Goal: Find specific page/section: Locate a particular part of the current website

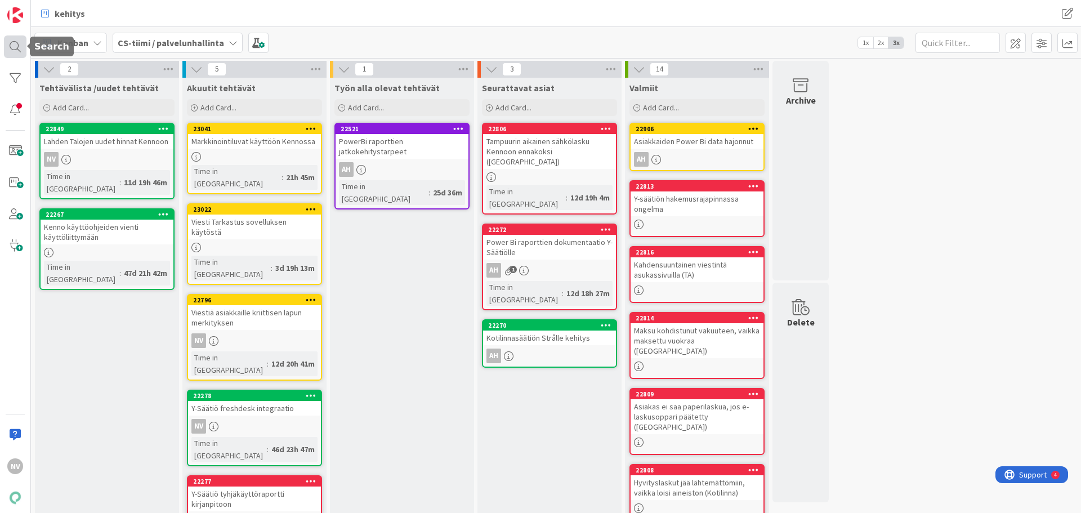
click at [10, 46] on div at bounding box center [15, 46] width 23 height 23
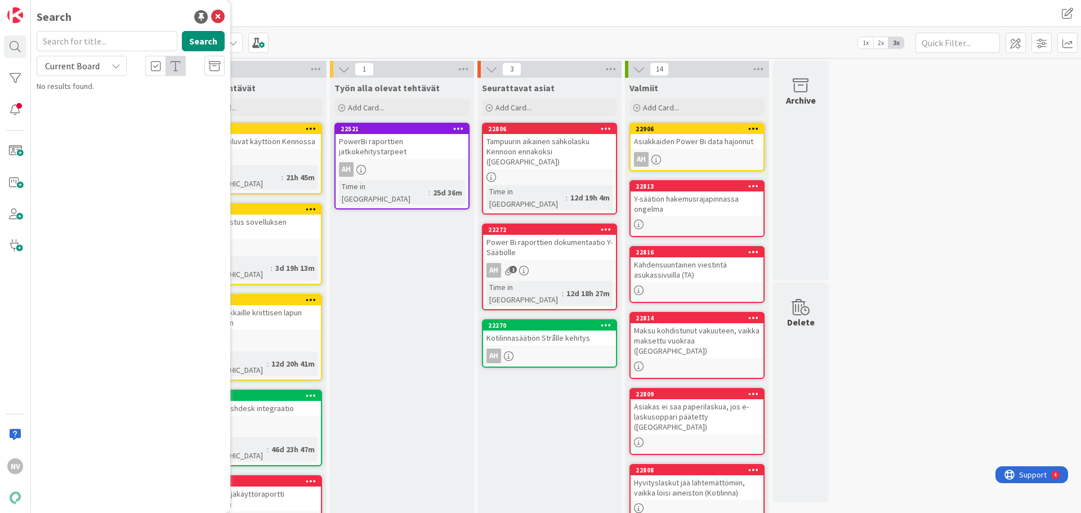
click at [94, 41] on input "text" at bounding box center [107, 41] width 141 height 20
click at [118, 63] on icon at bounding box center [116, 65] width 9 height 9
click at [104, 112] on span "All Boards" at bounding box center [101, 112] width 117 height 17
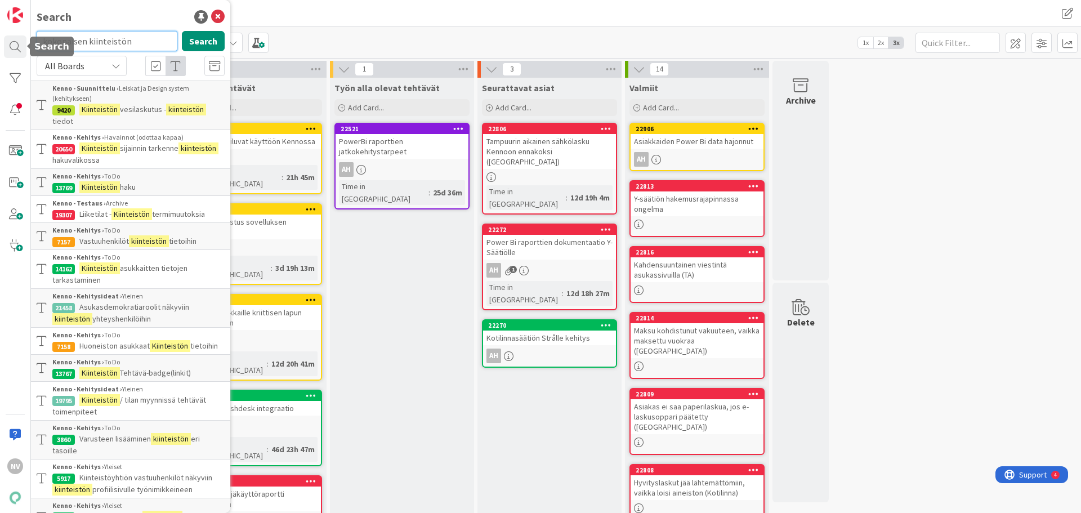
drag, startPoint x: 133, startPoint y: 43, endPoint x: 68, endPoint y: 49, distance: 65.1
click at [25, 37] on div "NV Search kokonaisen kiinteistön Search All Boards Current Board All Boards Ken…" at bounding box center [15, 256] width 31 height 513
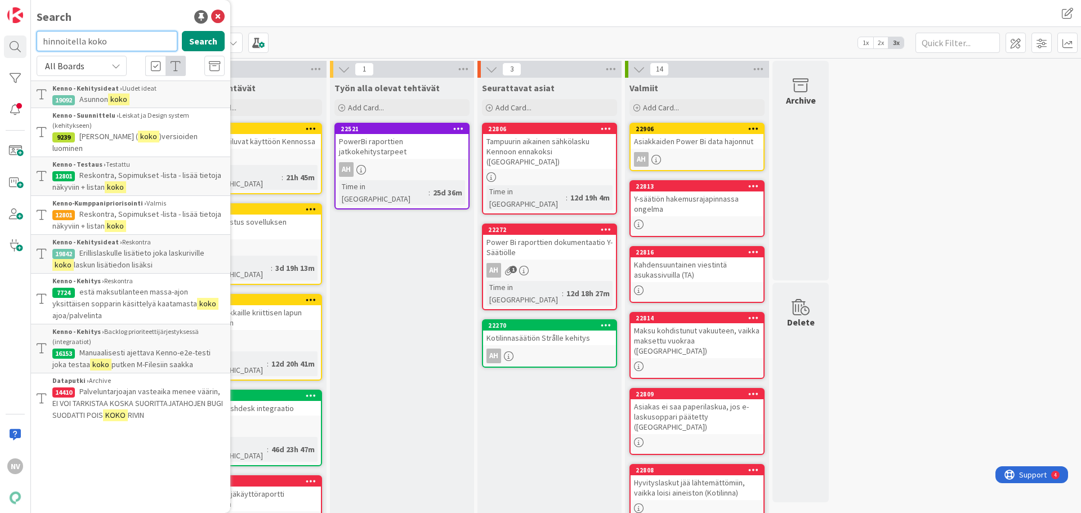
click at [121, 43] on input "hinnoitella koko" at bounding box center [107, 41] width 141 height 20
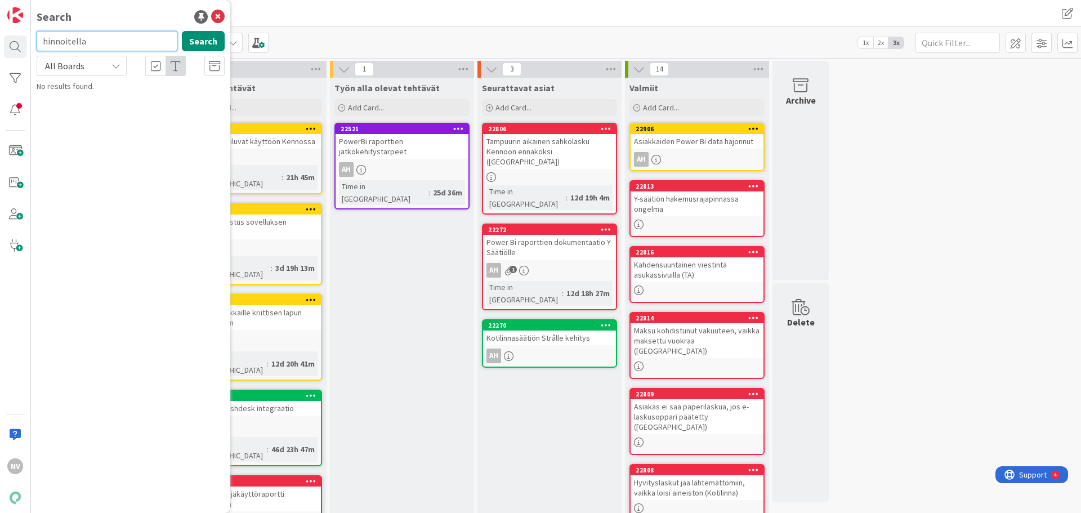
click at [113, 36] on input "hinnoitella" at bounding box center [107, 41] width 141 height 20
type input "h"
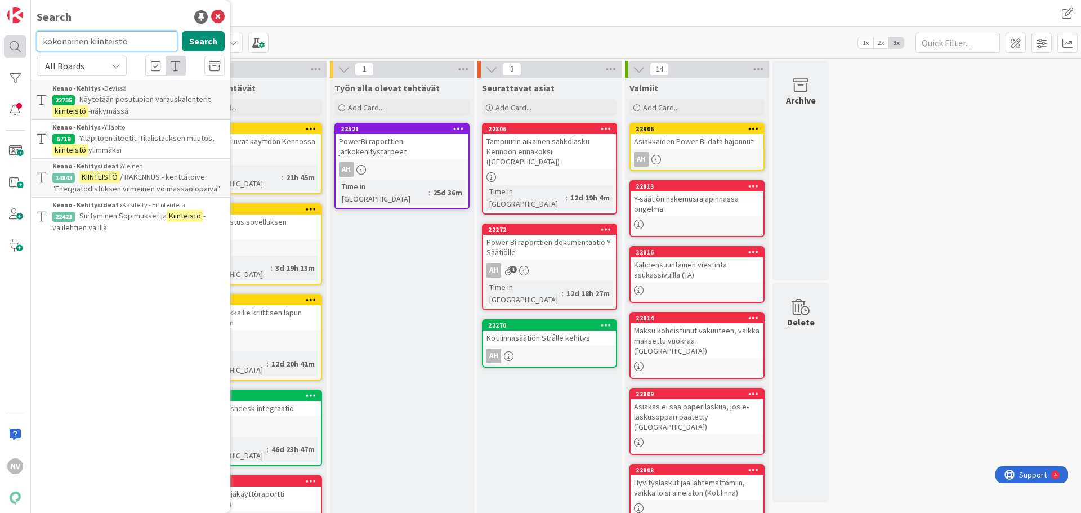
drag, startPoint x: 122, startPoint y: 41, endPoint x: 21, endPoint y: 37, distance: 100.3
click at [21, 37] on div "NV Search kokonainen kiinteistö Search All Boards Current Board All Boards Kenn…" at bounding box center [15, 256] width 31 height 513
type input "rakennus sopimukselle"
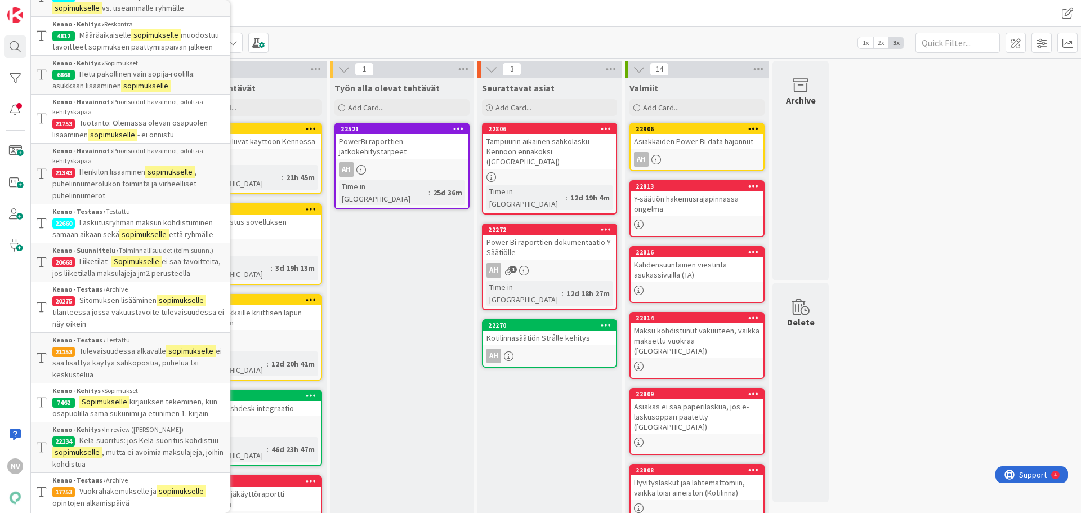
scroll to position [1492, 0]
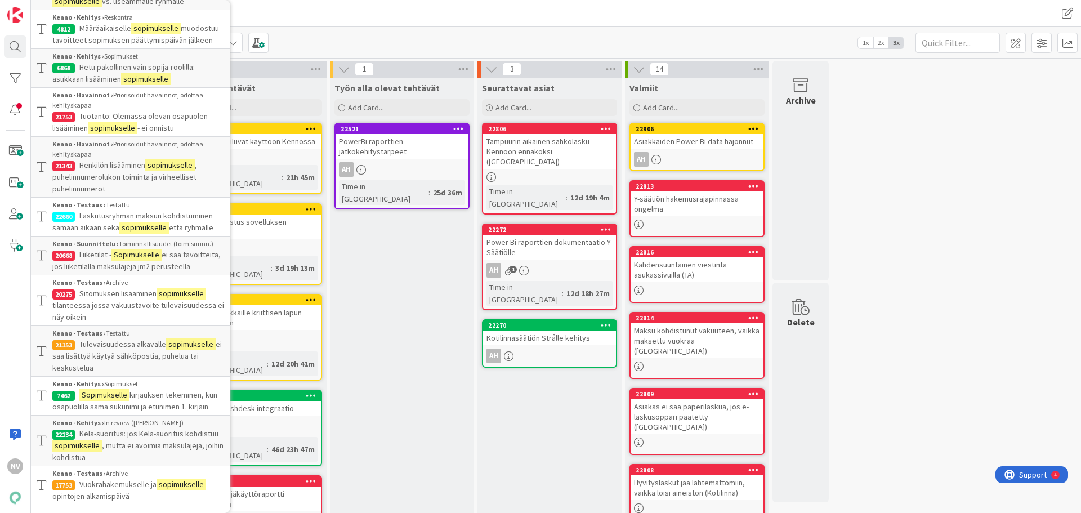
click at [260, 14] on div "kehitys" at bounding box center [301, 13] width 535 height 20
